Goal: Task Accomplishment & Management: Complete application form

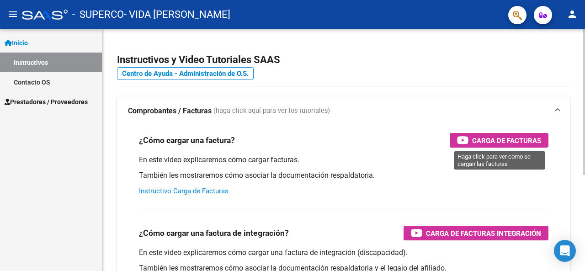
click at [528, 142] on span "Carga de Facturas" at bounding box center [506, 140] width 69 height 11
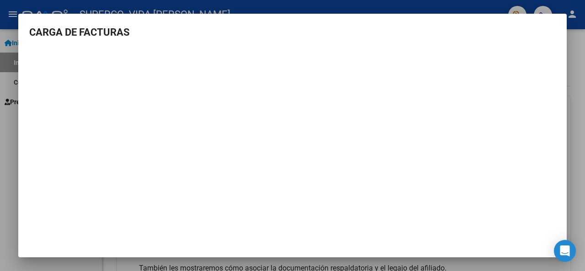
click at [584, 81] on div at bounding box center [292, 135] width 585 height 271
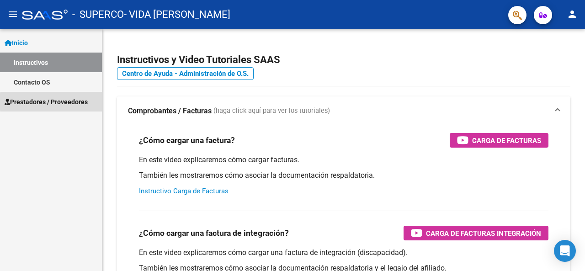
click at [75, 102] on span "Prestadores / Proveedores" at bounding box center [46, 102] width 83 height 10
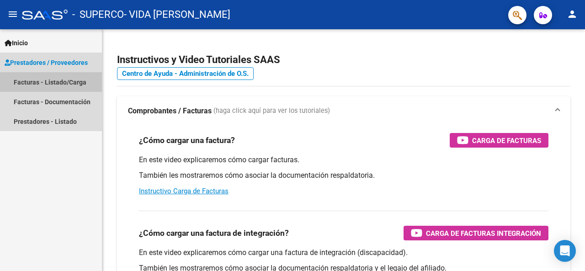
click at [71, 87] on link "Facturas - Listado/Carga" at bounding box center [51, 82] width 102 height 20
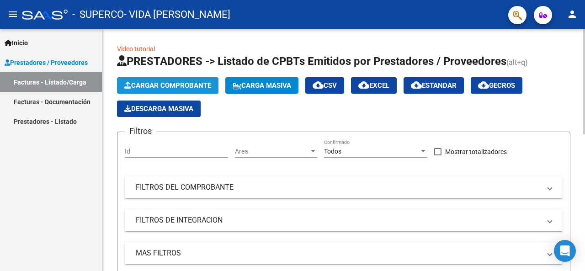
click at [175, 83] on span "Cargar Comprobante" at bounding box center [167, 85] width 87 height 8
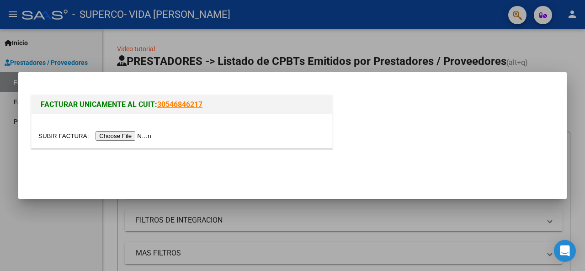
click at [128, 135] on input "file" at bounding box center [96, 136] width 116 height 10
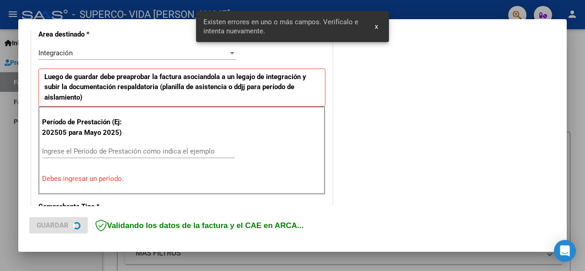
scroll to position [224, 0]
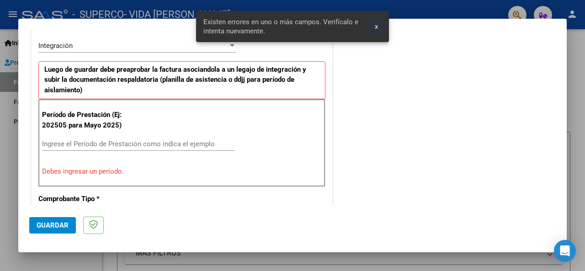
click at [376, 25] on span "x" at bounding box center [376, 26] width 3 height 8
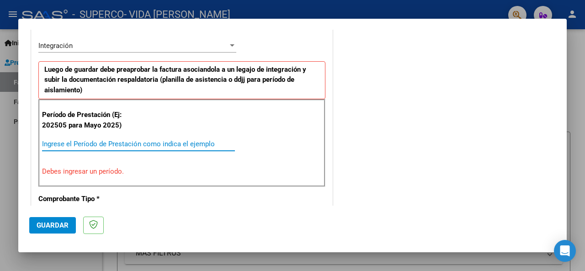
click at [123, 141] on input "Ingrese el Período de Prestación como indica el ejemplo" at bounding box center [138, 144] width 193 height 8
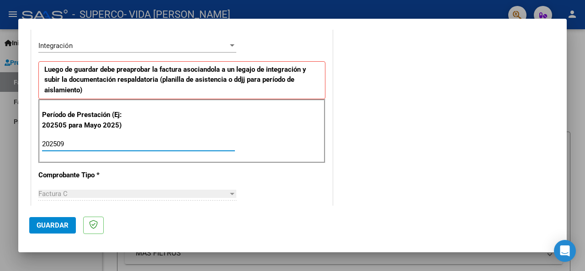
type input "202509"
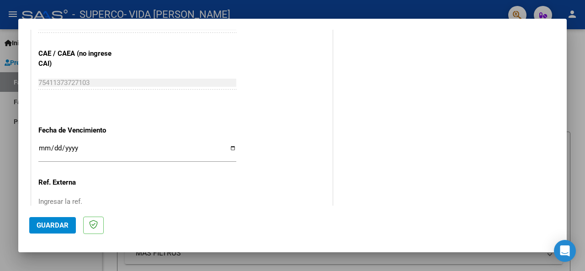
scroll to position [649, 0]
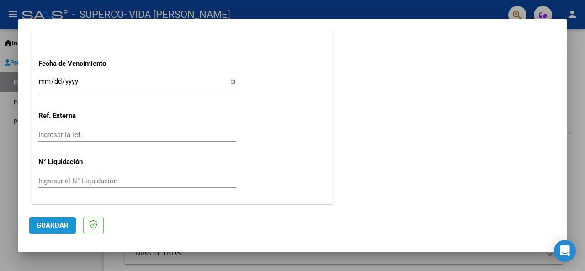
click at [56, 224] on span "Guardar" at bounding box center [53, 225] width 32 height 8
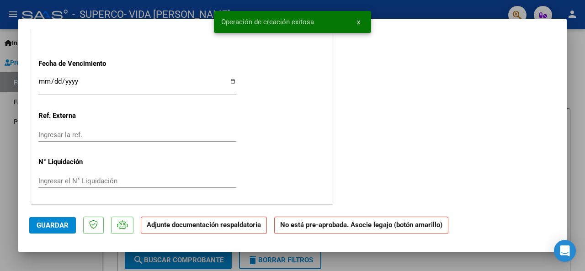
scroll to position [0, 0]
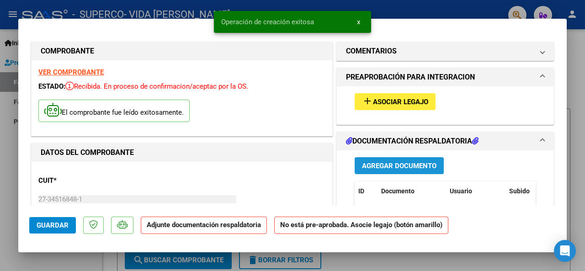
click at [394, 168] on span "Agregar Documento" at bounding box center [399, 166] width 75 height 8
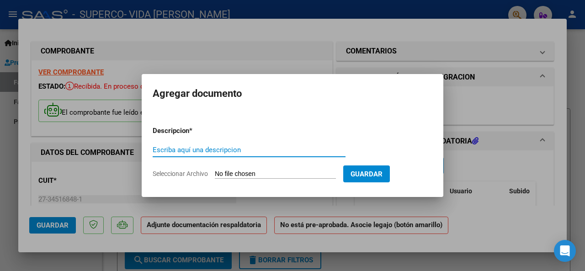
click at [269, 184] on form "Descripcion * Escriba aquí una descripcion Seleccionar Archivo Guardar" at bounding box center [293, 152] width 280 height 67
click at [208, 146] on input "Escriba aquí una descripcion" at bounding box center [249, 150] width 193 height 8
click at [209, 149] on input "Escriba aquí una descripcion" at bounding box center [249, 150] width 193 height 8
type input "planilla septiembre"
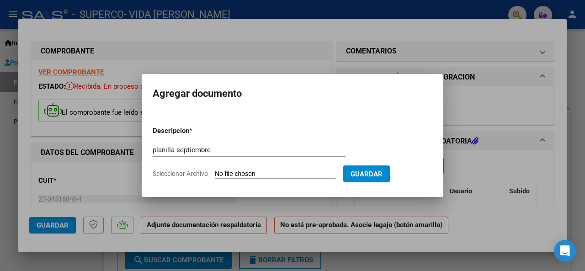
click at [250, 171] on input "Seleccionar Archivo" at bounding box center [275, 174] width 121 height 9
type input "C:\fakepath\planilla septiembre .pdf"
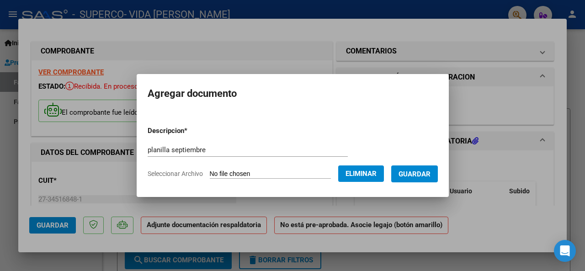
click at [421, 171] on span "Guardar" at bounding box center [415, 174] width 32 height 8
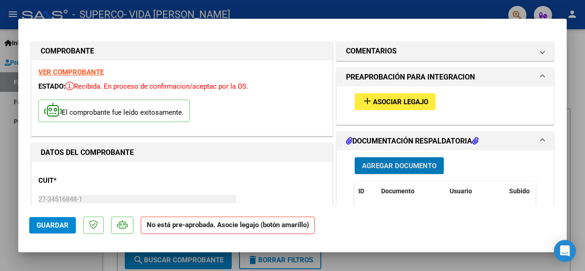
click at [399, 103] on span "Asociar Legajo" at bounding box center [400, 102] width 55 height 8
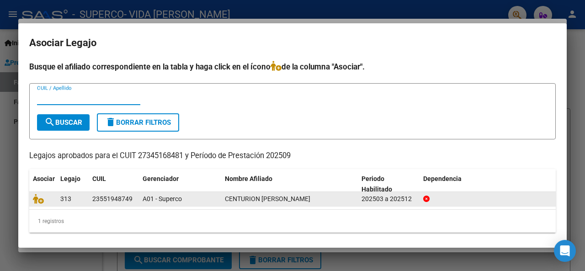
click at [342, 200] on div "CENTURION [PERSON_NAME]" at bounding box center [289, 199] width 129 height 11
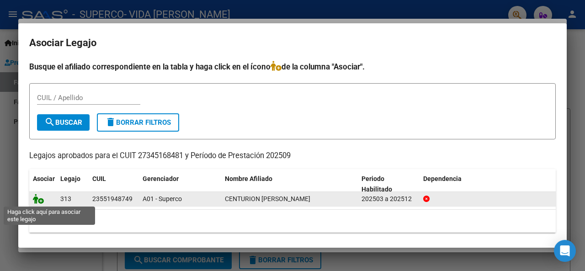
click at [42, 201] on icon at bounding box center [38, 199] width 11 height 10
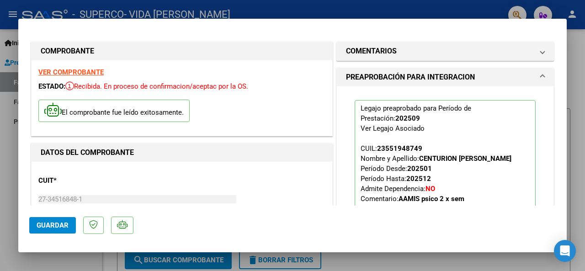
click at [54, 214] on mat-dialog-actions "Guardar" at bounding box center [292, 224] width 527 height 36
click at [44, 235] on mat-dialog-actions "Guardar" at bounding box center [292, 224] width 527 height 36
click at [47, 228] on span "Guardar" at bounding box center [53, 225] width 32 height 8
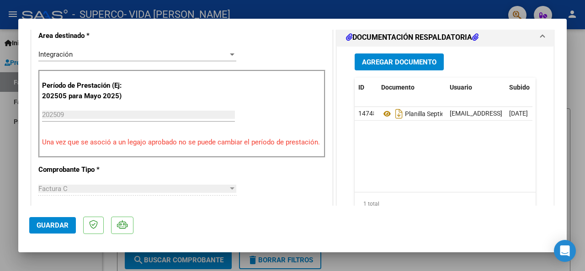
scroll to position [653, 0]
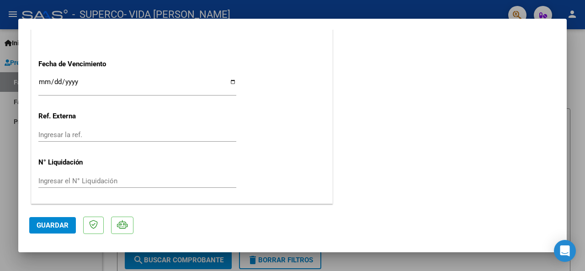
click at [55, 227] on span "Guardar" at bounding box center [53, 225] width 32 height 8
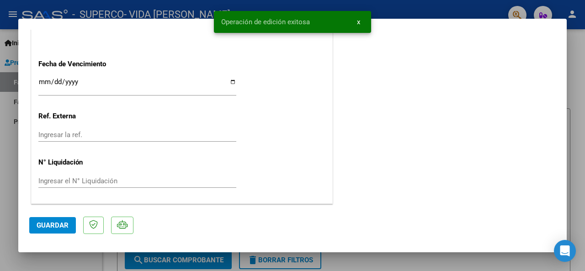
click at [56, 227] on span "Guardar" at bounding box center [53, 225] width 32 height 8
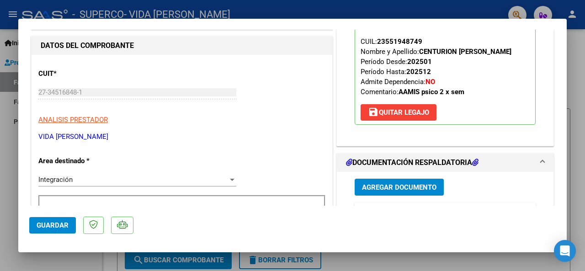
scroll to position [0, 0]
